Goal: Ask a question

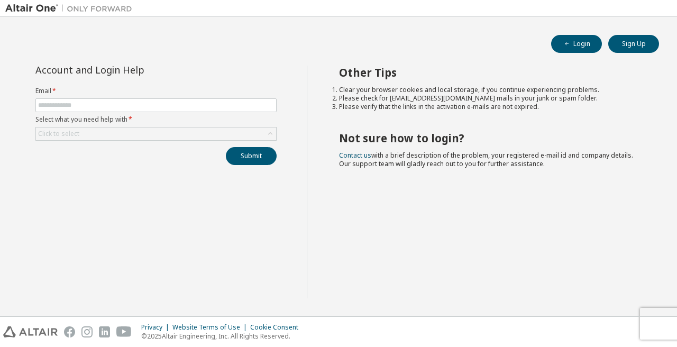
click at [199, 115] on form "Email * Select what you need help with * Click to select" at bounding box center [155, 114] width 241 height 54
click at [196, 99] on span at bounding box center [155, 105] width 241 height 14
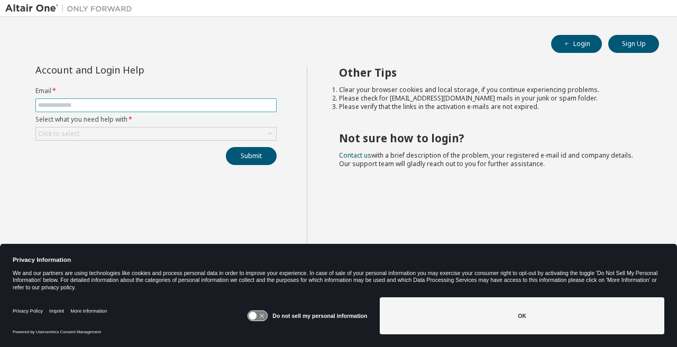
click at [196, 99] on span at bounding box center [155, 105] width 241 height 14
click at [196, 111] on span at bounding box center [155, 105] width 241 height 14
click at [200, 105] on input "text" at bounding box center [156, 105] width 236 height 8
type input "**********"
drag, startPoint x: 194, startPoint y: 116, endPoint x: 194, endPoint y: 123, distance: 6.9
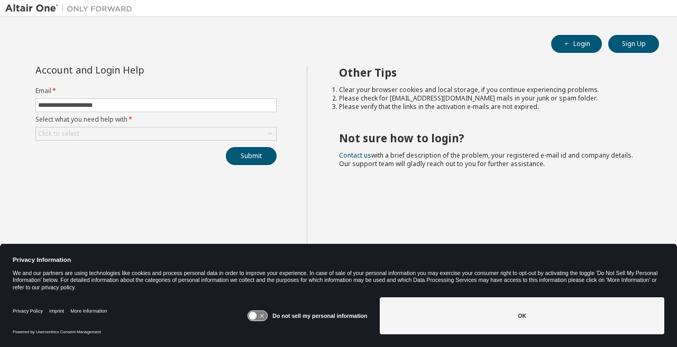
click at [194, 115] on form "**********" at bounding box center [155, 114] width 241 height 54
click at [194, 130] on div "Click to select" at bounding box center [156, 134] width 240 height 13
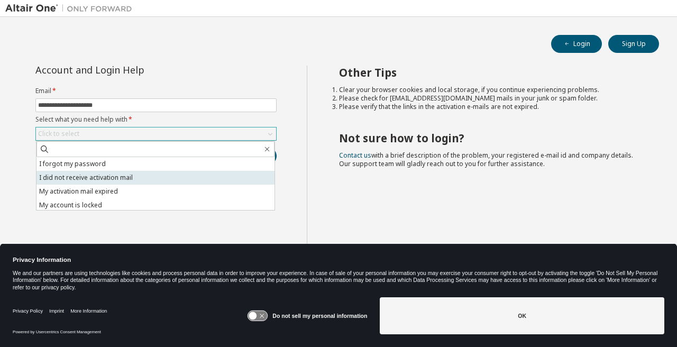
click at [193, 172] on li "I did not receive activation mail" at bounding box center [156, 178] width 238 height 14
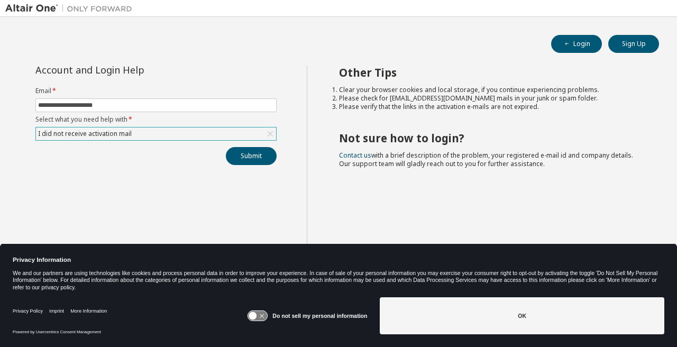
click at [192, 137] on div "I did not receive activation mail" at bounding box center [156, 134] width 240 height 13
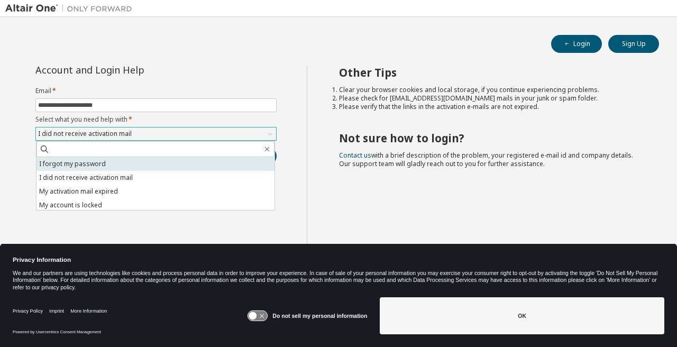
click at [192, 158] on li "I forgot my password" at bounding box center [156, 164] width 238 height 14
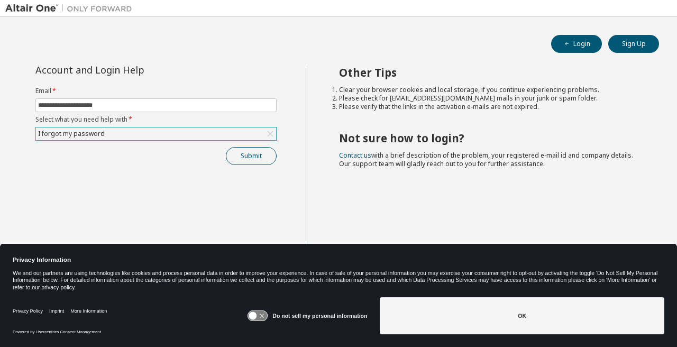
click at [243, 152] on button "Submit" at bounding box center [251, 156] width 51 height 18
click at [256, 156] on button "Submit" at bounding box center [251, 156] width 51 height 18
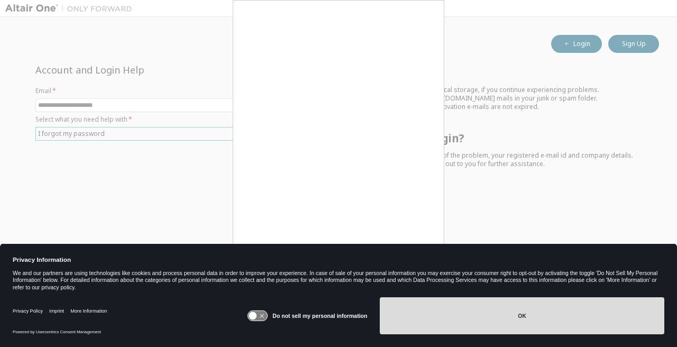
click at [490, 318] on button "OK" at bounding box center [522, 315] width 285 height 37
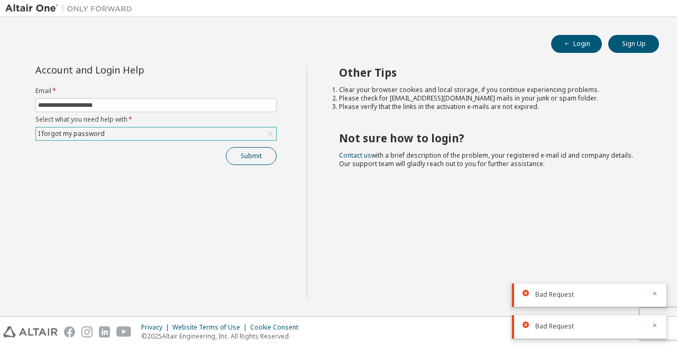
click at [265, 157] on button "Submit" at bounding box center [251, 156] width 51 height 18
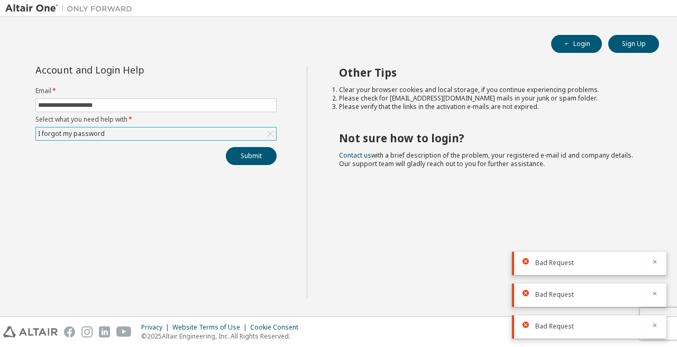
click at [233, 132] on div "I forgot my password" at bounding box center [156, 134] width 240 height 13
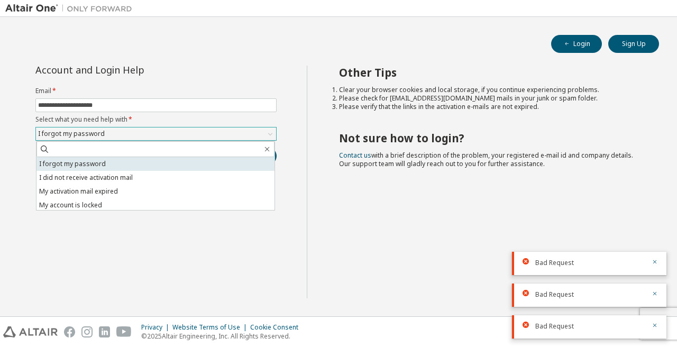
click at [252, 161] on li "I forgot my password" at bounding box center [156, 164] width 238 height 14
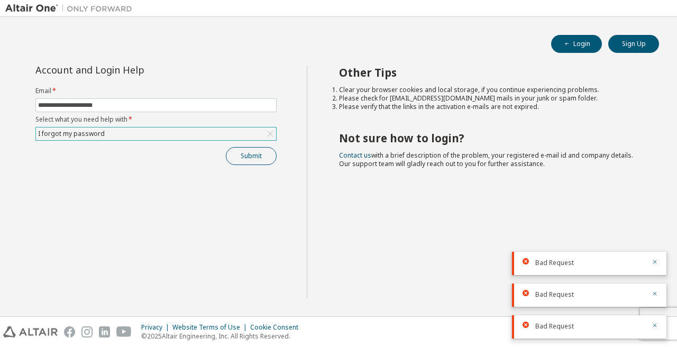
click at [252, 161] on button "Submit" at bounding box center [251, 156] width 51 height 18
click at [253, 155] on button "Submit" at bounding box center [251, 156] width 51 height 18
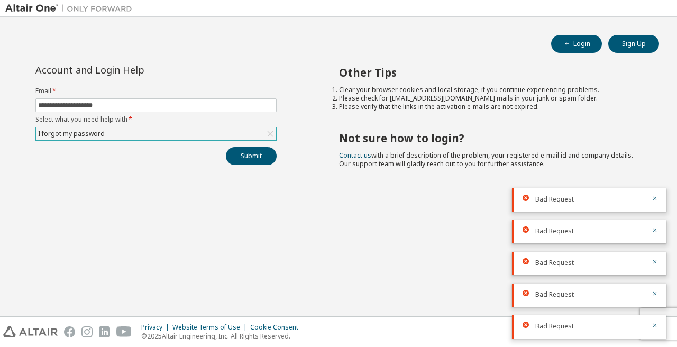
click at [220, 126] on form "**********" at bounding box center [155, 114] width 241 height 54
click at [220, 131] on div "I forgot my password" at bounding box center [156, 134] width 240 height 13
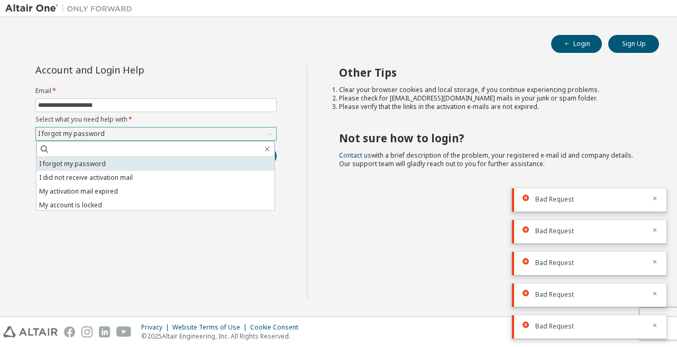
click at [223, 157] on li "I forgot my password" at bounding box center [156, 164] width 238 height 14
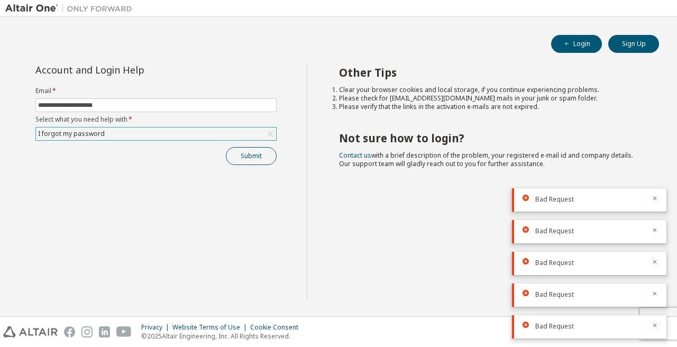
click at [262, 152] on button "Submit" at bounding box center [251, 156] width 51 height 18
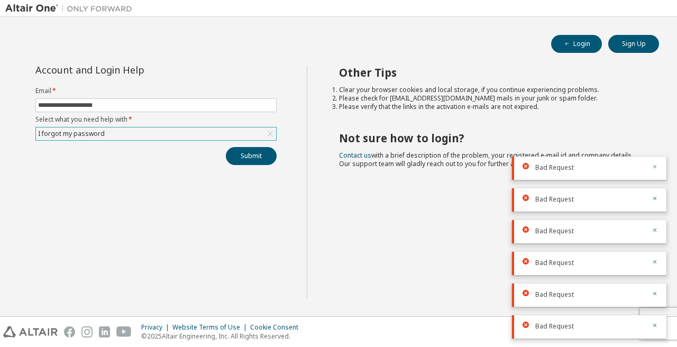
click at [654, 166] on icon "button" at bounding box center [655, 167] width 6 height 6
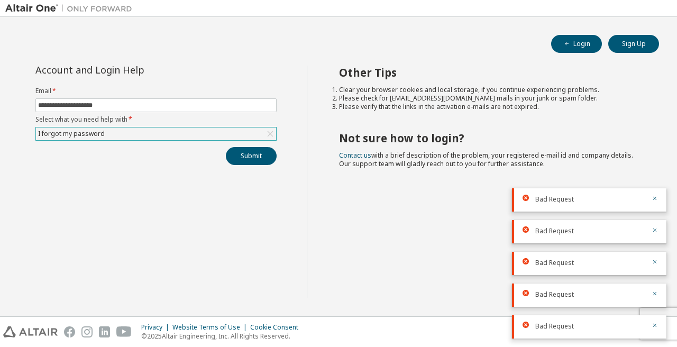
click at [654, 180] on div "Bad Request" at bounding box center [589, 191] width 155 height 23
click at [578, 38] on button "Login" at bounding box center [576, 44] width 51 height 18
